Goal: Information Seeking & Learning: Find specific fact

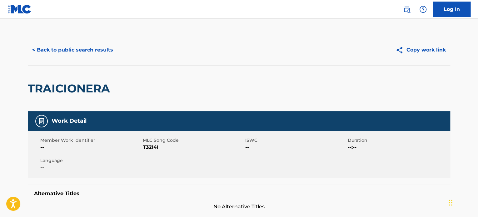
click at [35, 46] on button "< Back to public search results" at bounding box center [73, 50] width 90 height 16
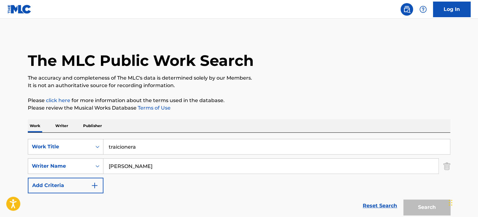
scroll to position [125, 0]
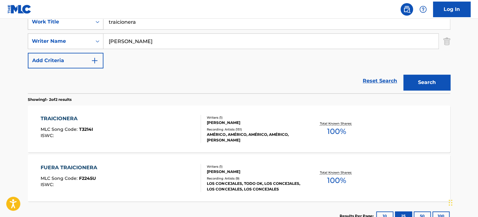
drag, startPoint x: 149, startPoint y: 25, endPoint x: 86, endPoint y: 24, distance: 62.2
click at [86, 24] on div "SearchWithCriteria936ed160-00a8-4923-b408-7cdaa1cd295b Work Title traicionera" at bounding box center [239, 22] width 423 height 16
paste input "SLOWLY"
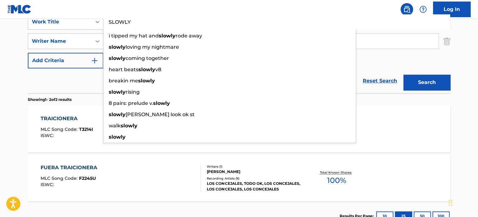
type input "SLOWLY"
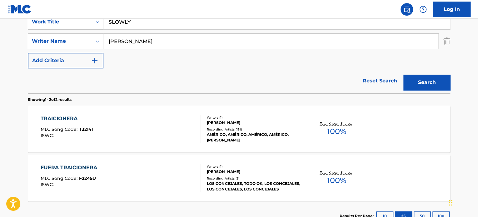
drag, startPoint x: 151, startPoint y: 33, endPoint x: 153, endPoint y: 36, distance: 3.4
click at [151, 33] on div "SearchWithCriteria936ed160-00a8-4923-b408-7cdaa1cd295b Work Title SLOWLY Search…" at bounding box center [239, 41] width 423 height 54
click at [156, 45] on input "[PERSON_NAME]" at bounding box center [271, 41] width 335 height 15
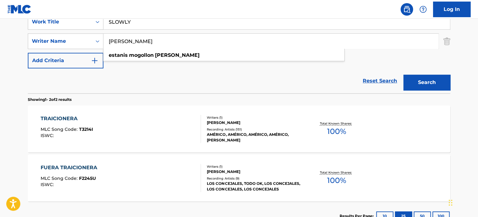
paste input "[PERSON_NAME]"
click at [434, 85] on button "Search" at bounding box center [427, 83] width 47 height 16
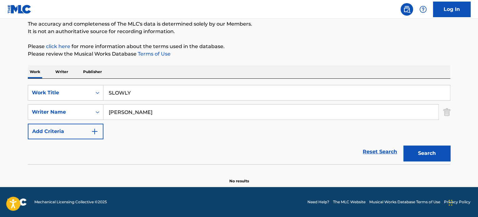
scroll to position [54, 0]
drag, startPoint x: 178, startPoint y: 114, endPoint x: 0, endPoint y: 105, distance: 177.9
click at [4, 105] on main "The MLC Public Work Search The accuracy and completeness of The MLC's data is d…" at bounding box center [239, 76] width 478 height 223
click at [153, 107] on input "[PERSON_NAME]" at bounding box center [271, 112] width 335 height 15
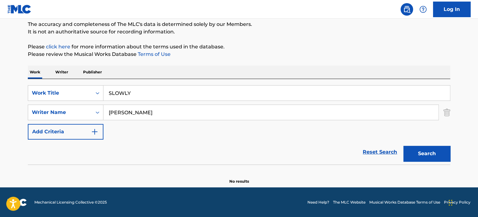
click at [153, 107] on input "[PERSON_NAME]" at bounding box center [271, 112] width 335 height 15
paste input "Pols"
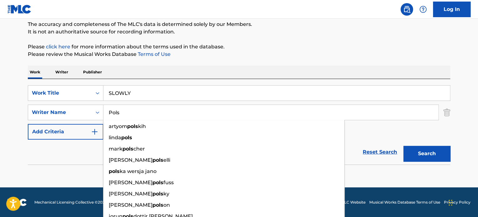
type input "Pols"
click at [404, 146] on button "Search" at bounding box center [427, 154] width 47 height 16
